Goal: Information Seeking & Learning: Learn about a topic

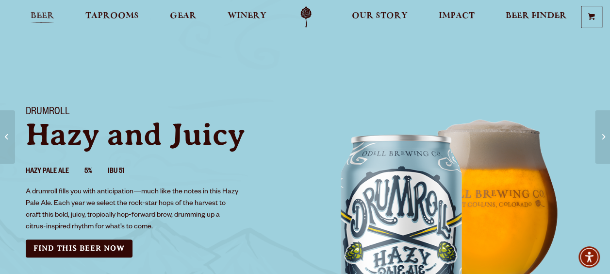
click at [47, 13] on span "Beer" at bounding box center [43, 16] width 24 height 8
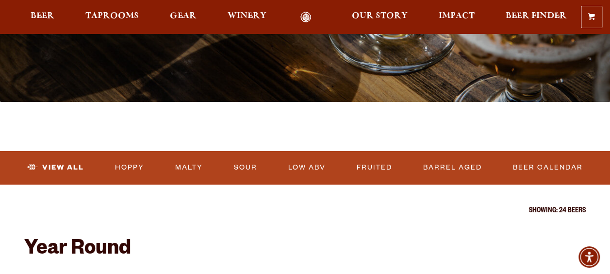
scroll to position [233, 0]
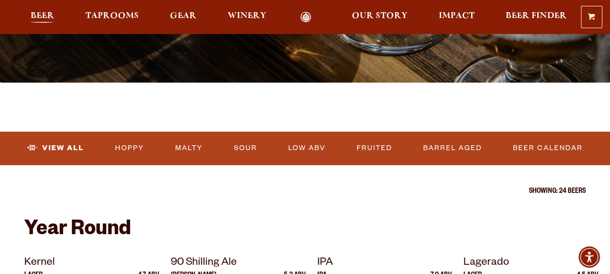
click at [57, 15] on link "Beer" at bounding box center [42, 17] width 36 height 11
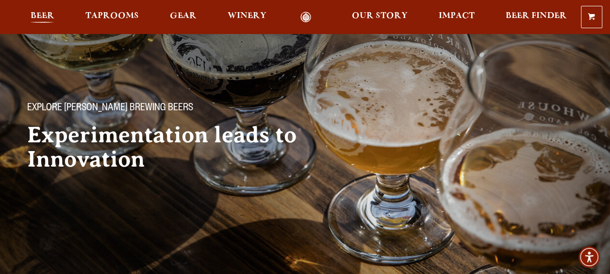
scroll to position [0, 0]
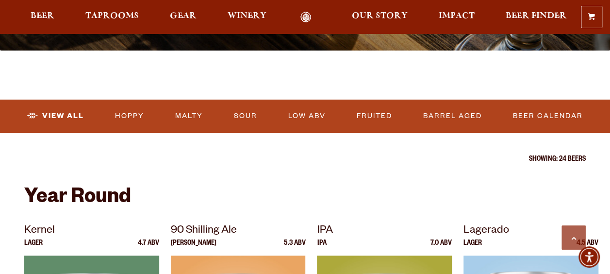
scroll to position [272, 0]
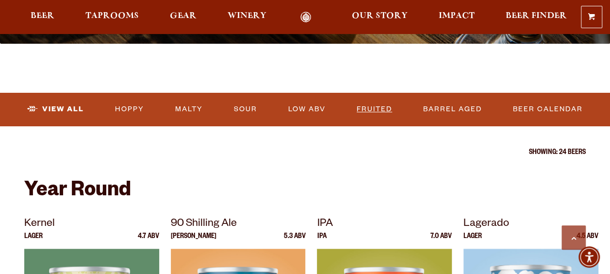
click at [368, 104] on link "Fruited" at bounding box center [374, 109] width 43 height 22
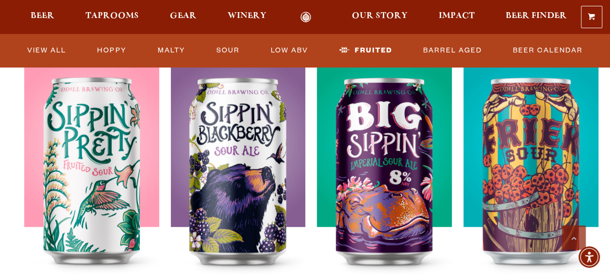
scroll to position [375, 0]
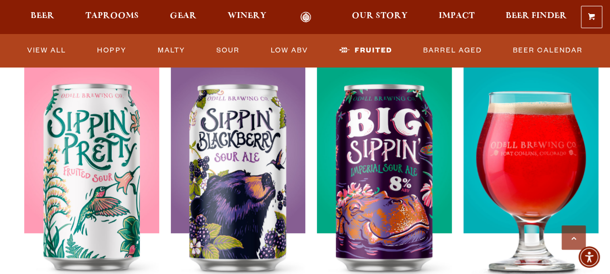
click at [529, 156] on img at bounding box center [530, 187] width 135 height 242
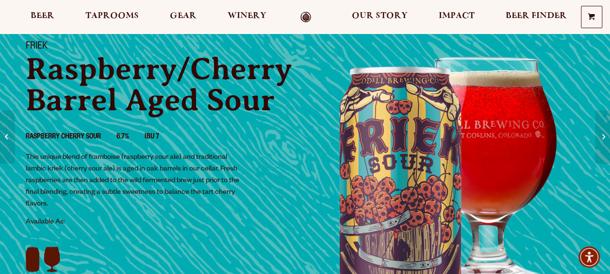
scroll to position [78, 0]
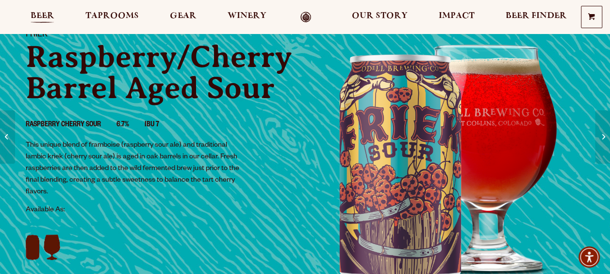
click at [43, 15] on span "Beer" at bounding box center [43, 16] width 24 height 8
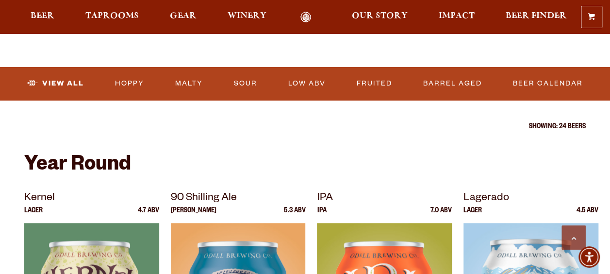
scroll to position [310, 0]
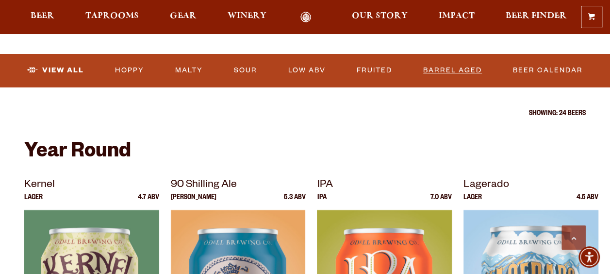
click at [452, 71] on link "Barrel Aged" at bounding box center [452, 70] width 66 height 22
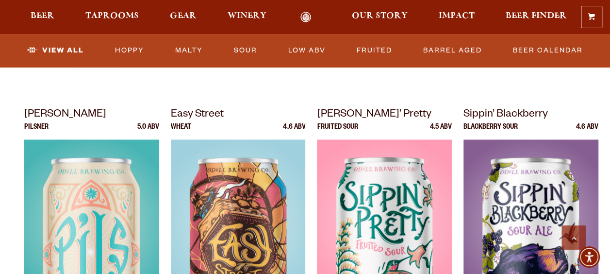
scroll to position [660, 0]
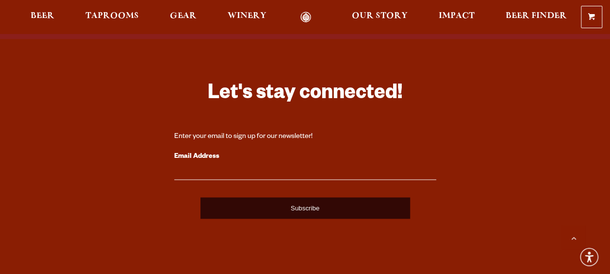
scroll to position [711, 0]
